Goal: Information Seeking & Learning: Learn about a topic

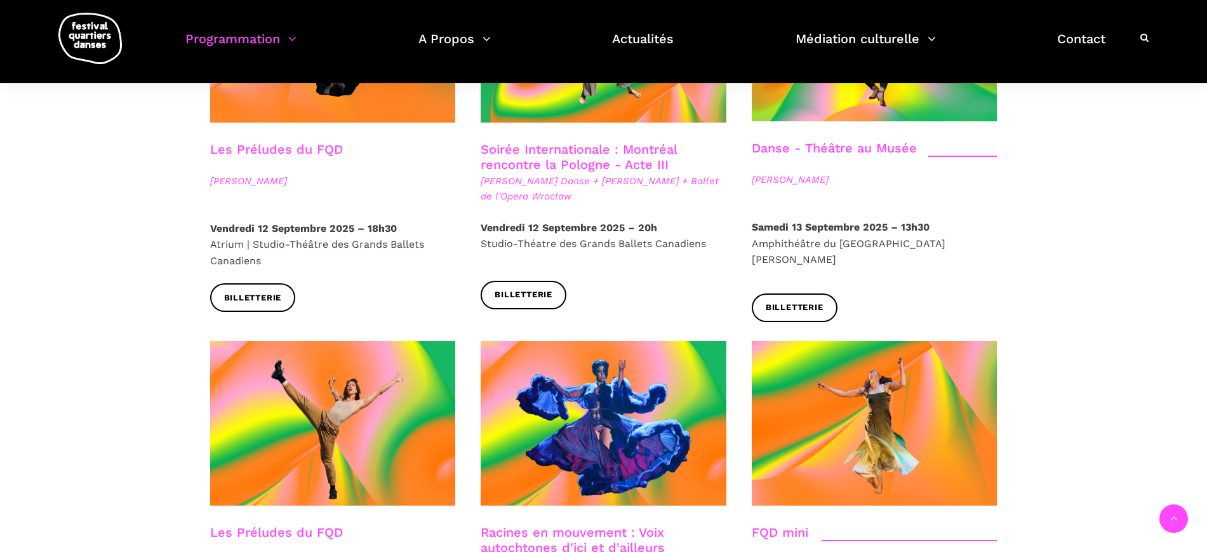
scroll to position [1667, 0]
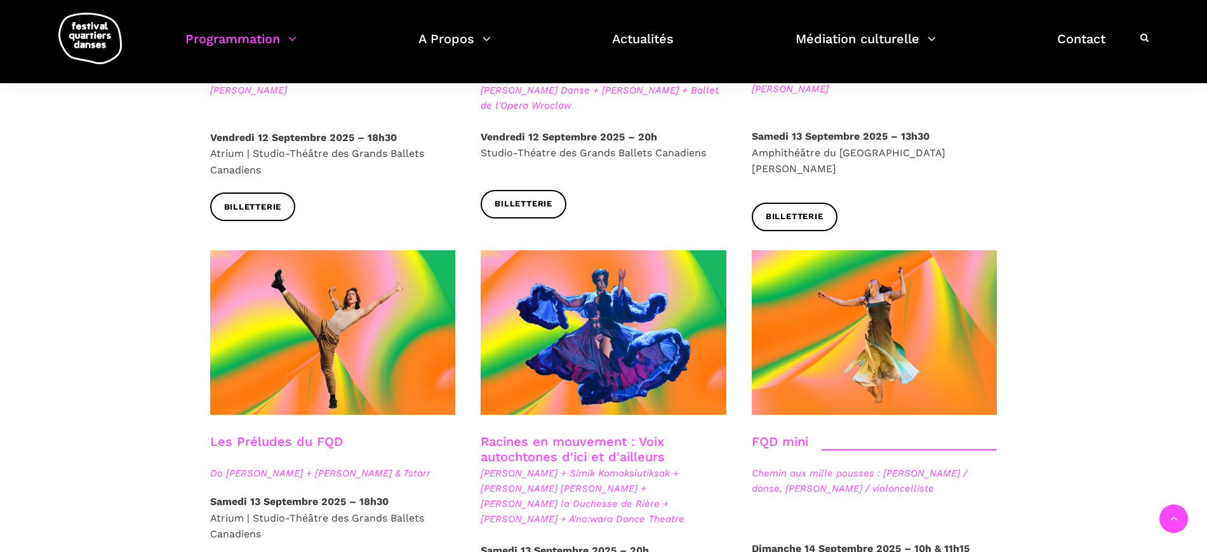
click at [632, 434] on link "Racines en mouvement : Voix autochtones d'ici et d'ailleurs" at bounding box center [573, 449] width 184 height 30
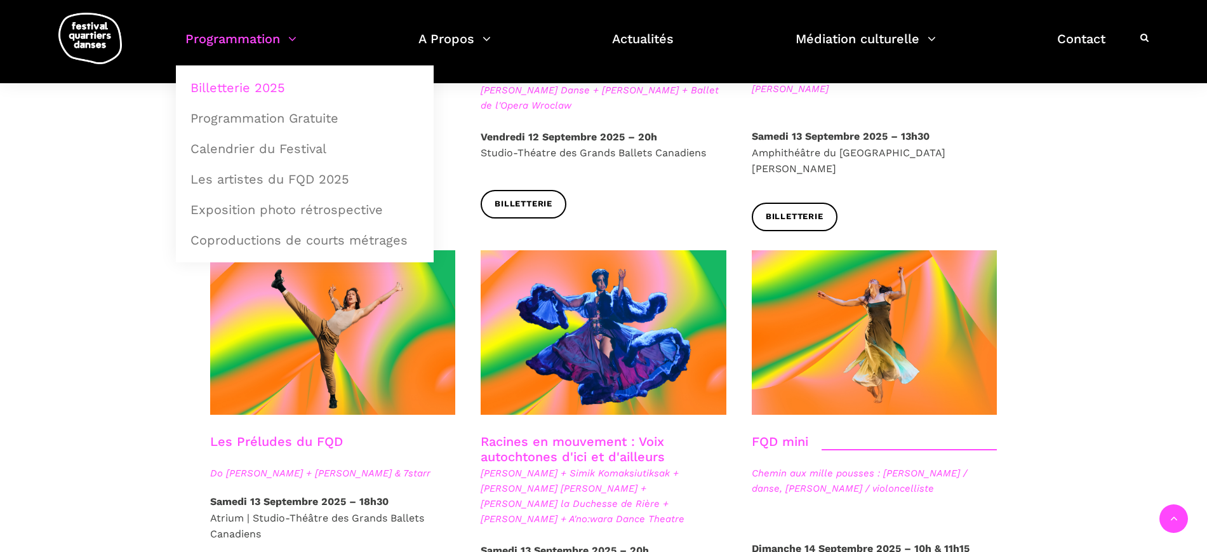
click at [256, 39] on link "Programmation" at bounding box center [240, 46] width 111 height 37
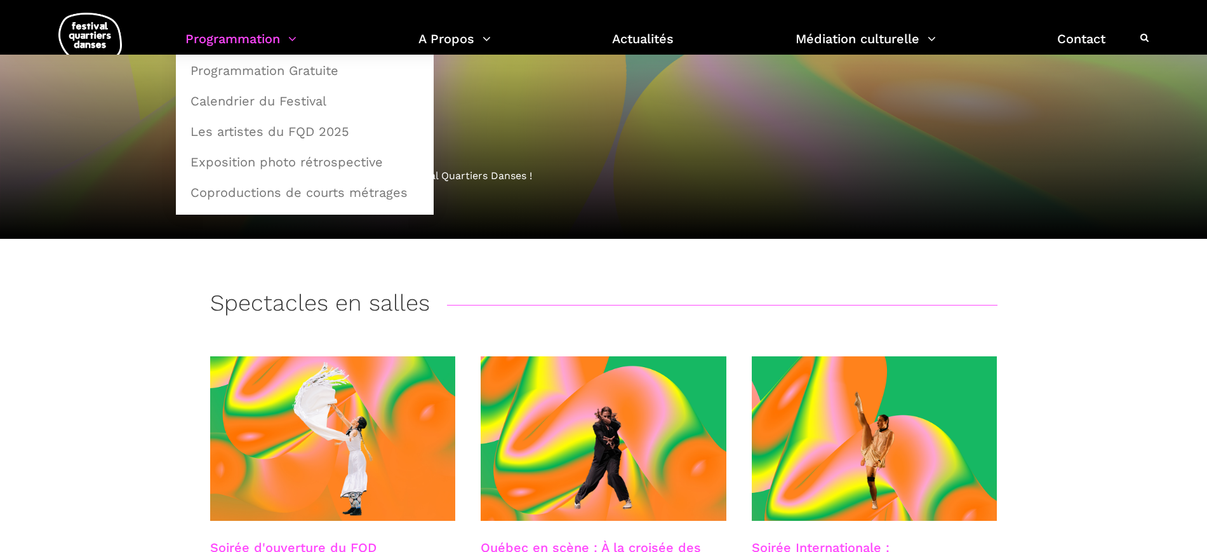
scroll to position [18, 0]
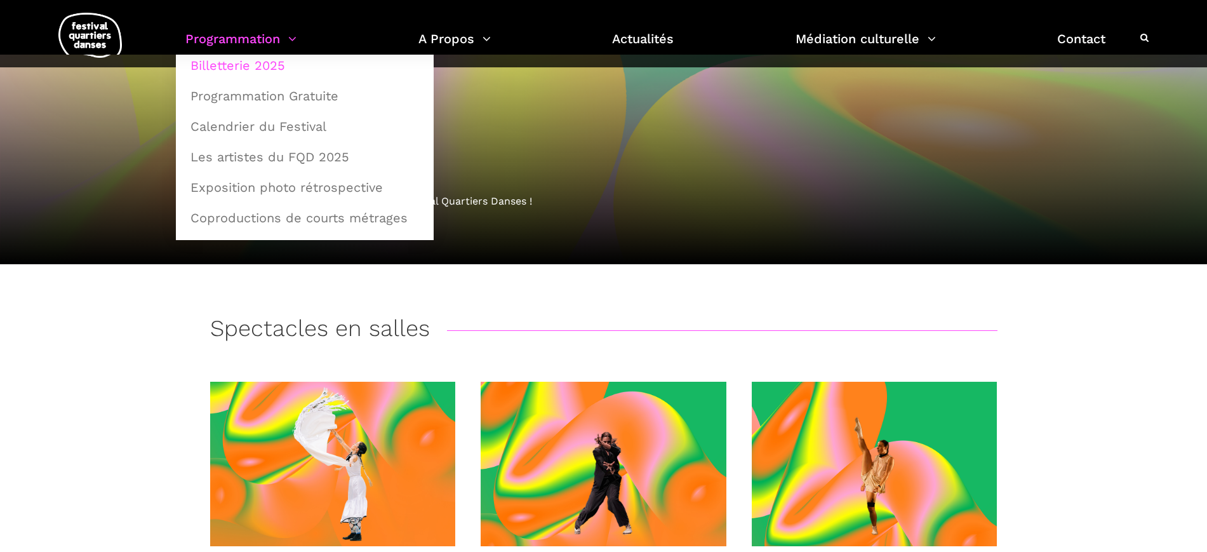
click at [262, 124] on link "Calendrier du Festival" at bounding box center [305, 126] width 244 height 29
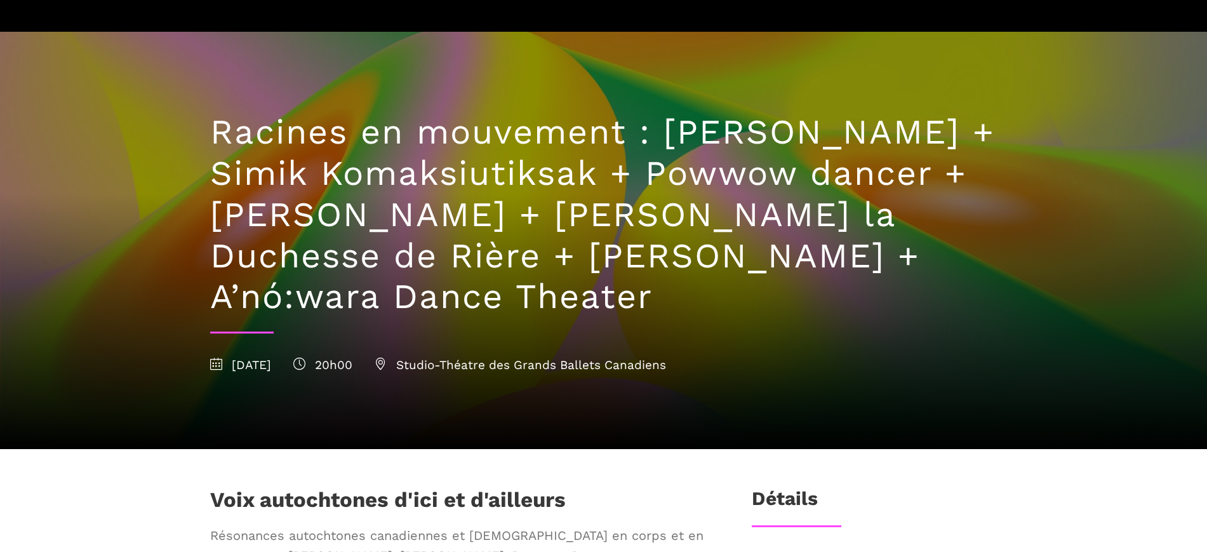
scroll to position [159, 0]
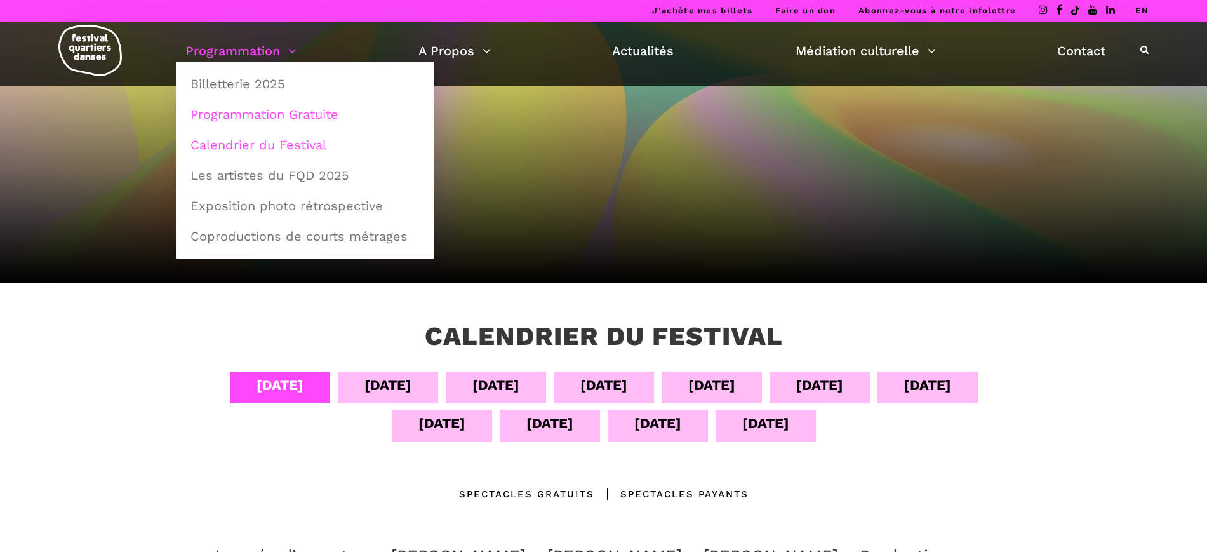
click at [260, 114] on link "Programmation Gratuite" at bounding box center [305, 114] width 244 height 29
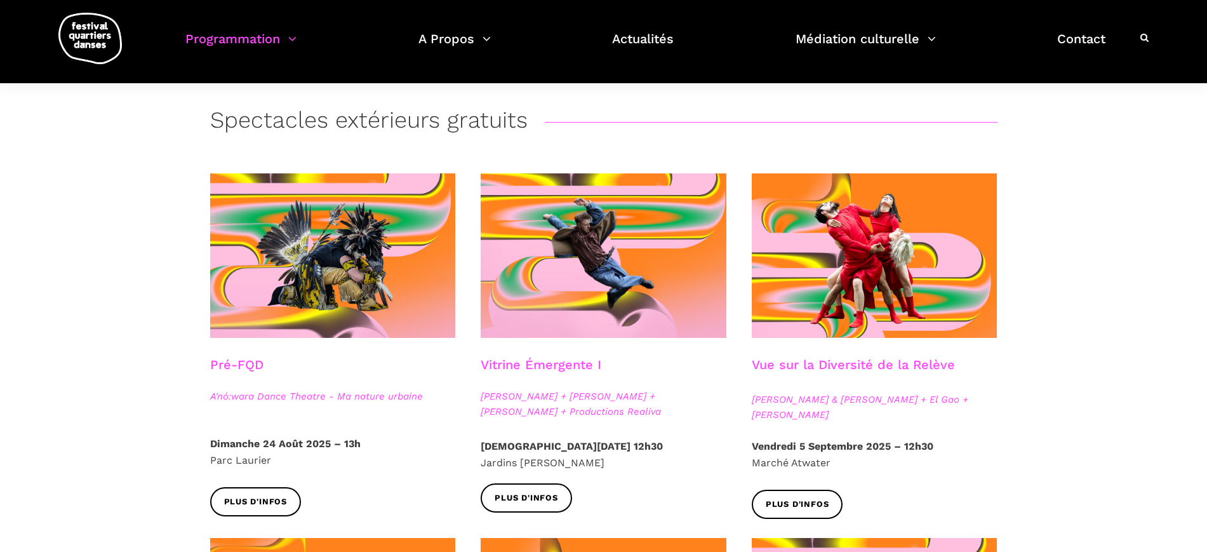
scroll to position [159, 0]
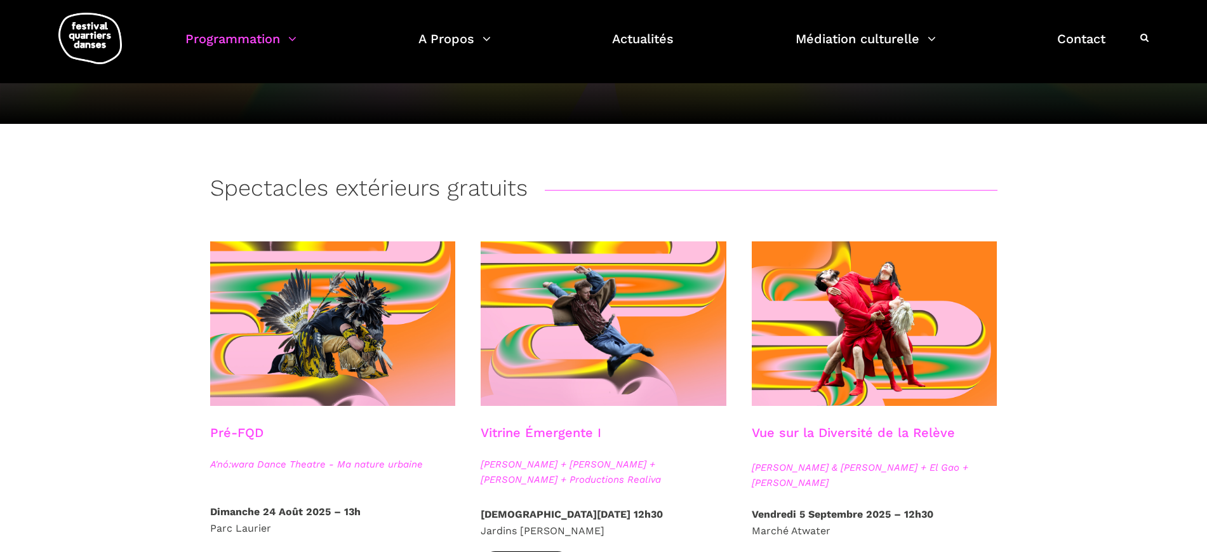
click at [267, 428] on div "Pré-FQD" at bounding box center [333, 441] width 246 height 32
click at [247, 430] on h3 "Pré-FQD" at bounding box center [236, 441] width 53 height 32
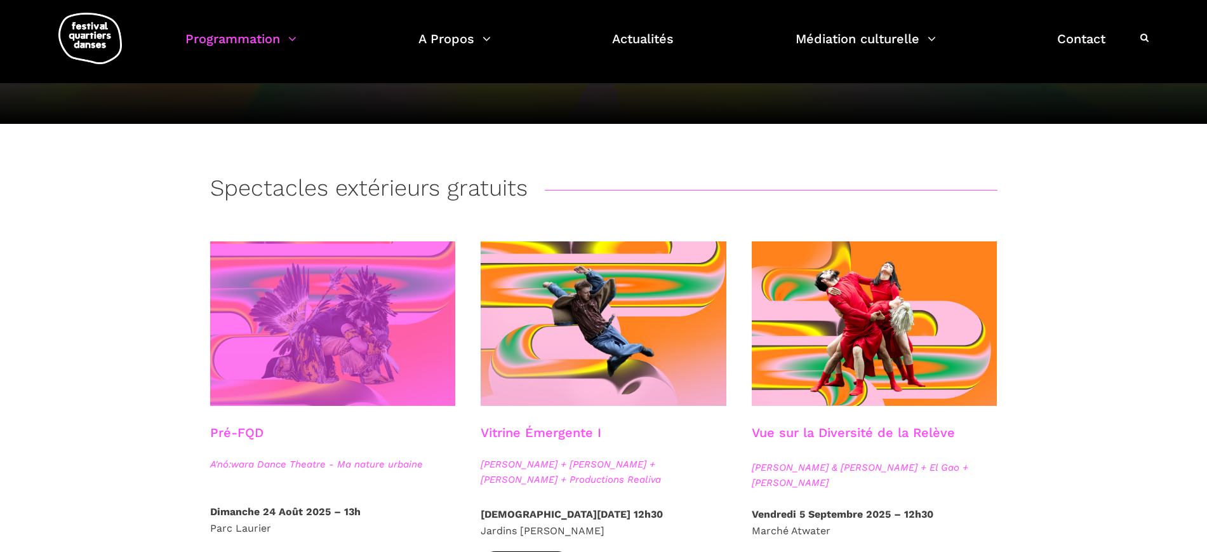
click at [320, 395] on span at bounding box center [333, 323] width 246 height 164
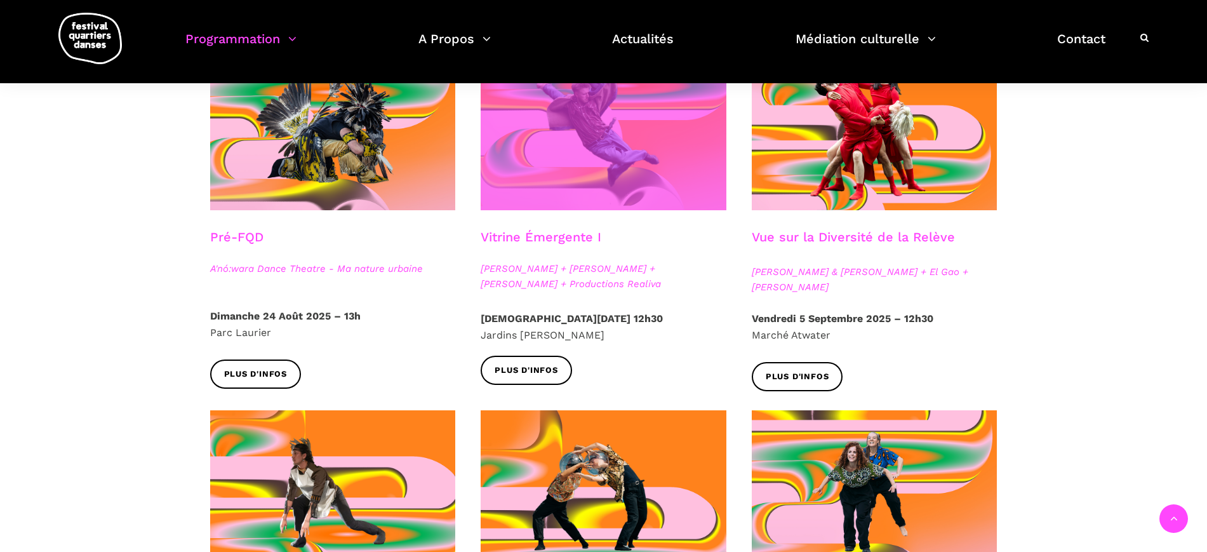
scroll to position [317, 0]
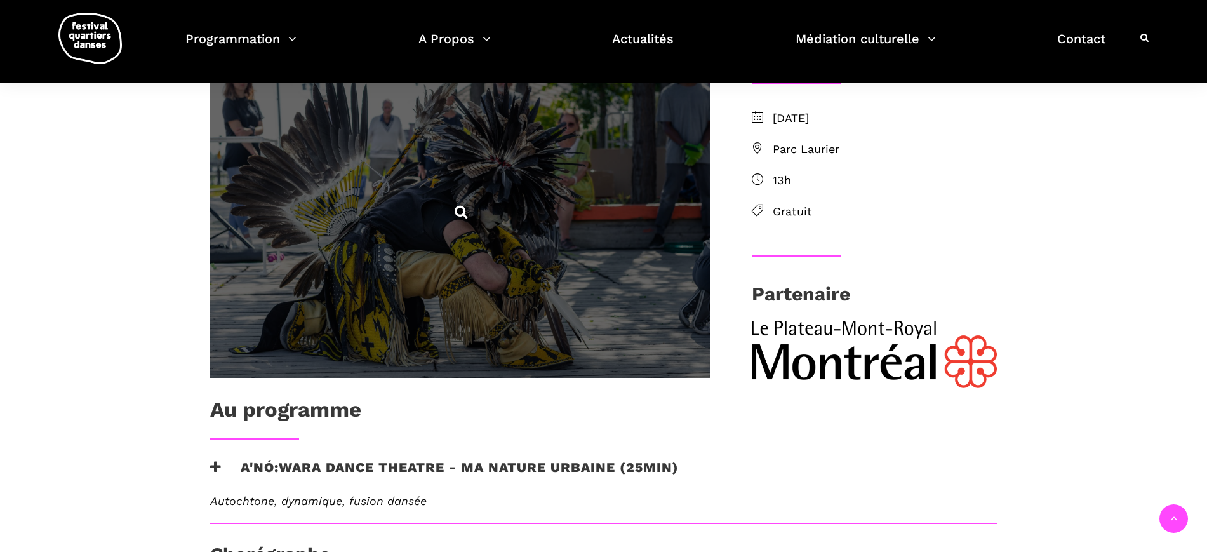
scroll to position [397, 0]
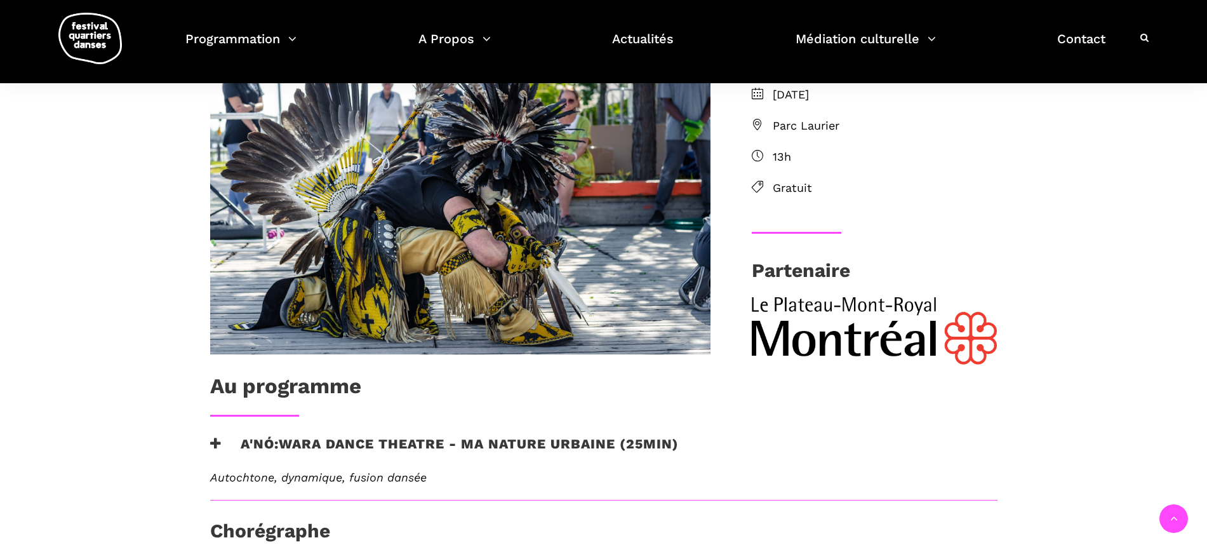
click at [382, 441] on h3 "A'nó:wara Dance Theatre - Ma nature urbaine (25min)" at bounding box center [444, 452] width 469 height 32
